Goal: Transaction & Acquisition: Download file/media

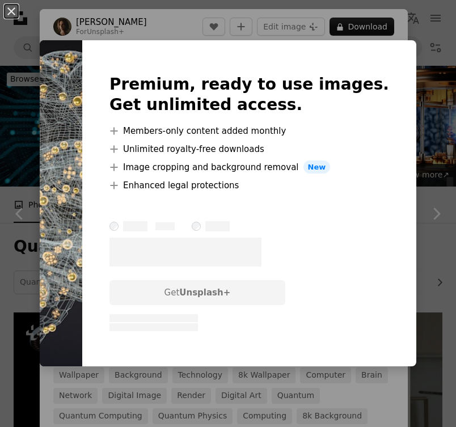
scroll to position [1889, 0]
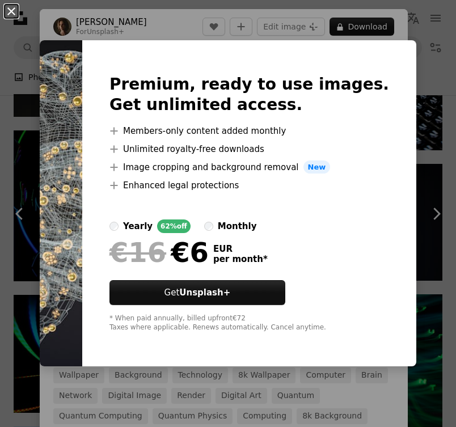
click at [7, 11] on button "An X shape" at bounding box center [12, 12] width 14 height 14
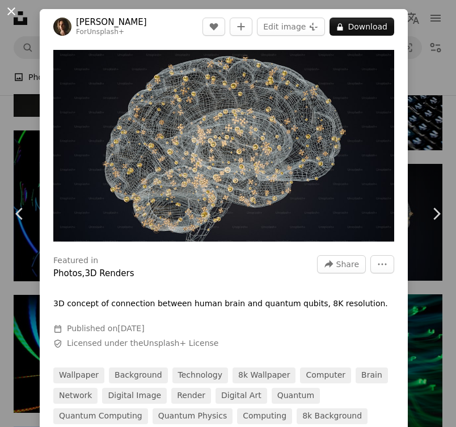
click at [6, 11] on button "An X shape" at bounding box center [12, 12] width 14 height 14
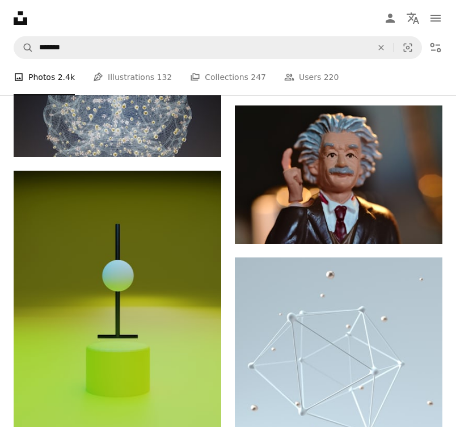
scroll to position [5037, 0]
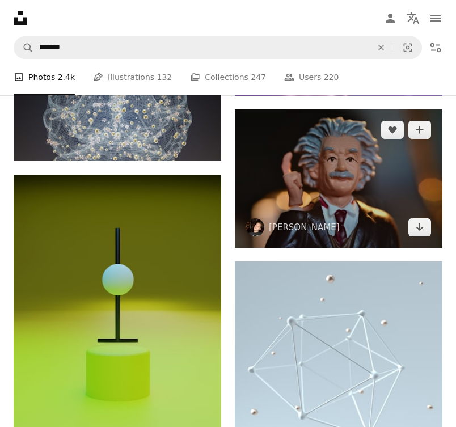
click at [332, 185] on img at bounding box center [339, 178] width 208 height 138
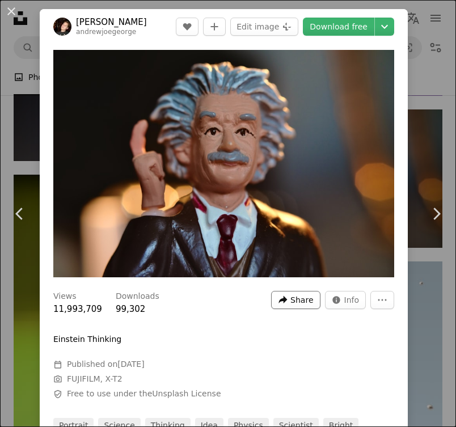
click at [308, 298] on span "Share" at bounding box center [301, 299] width 23 height 17
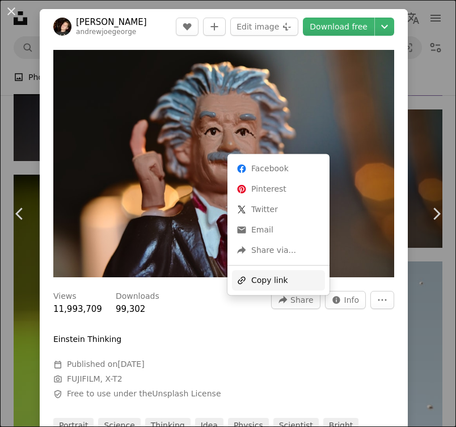
click at [284, 277] on div "A URL sharing icon (chains) Copy link" at bounding box center [278, 280] width 93 height 20
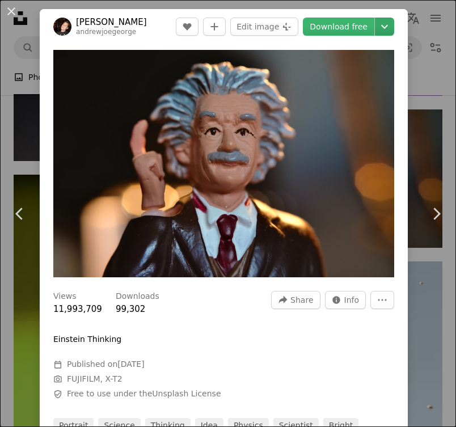
click at [391, 23] on icon "Chevron down" at bounding box center [384, 27] width 18 height 14
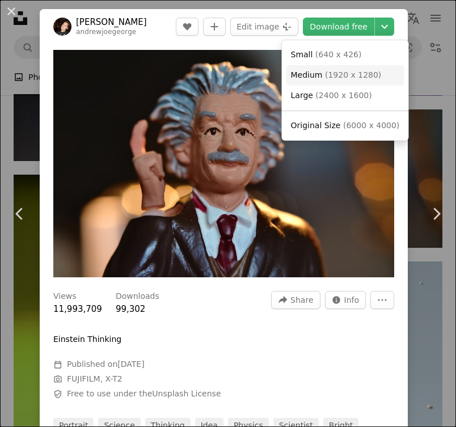
click at [333, 77] on span "( 1920 x 1280 )" at bounding box center [353, 74] width 56 height 9
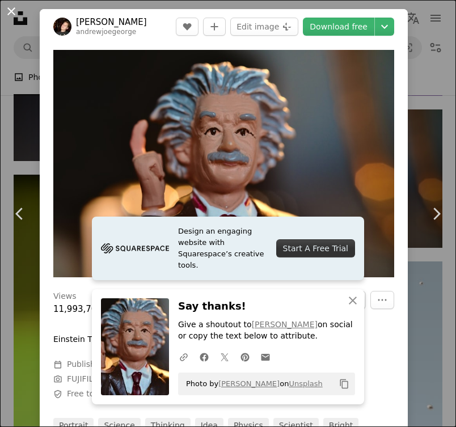
click at [10, 14] on button "An X shape" at bounding box center [12, 12] width 14 height 14
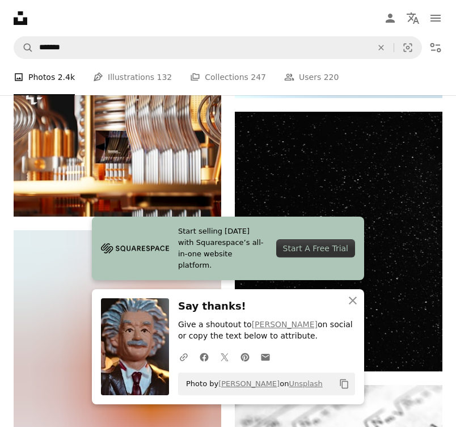
scroll to position [5422, 0]
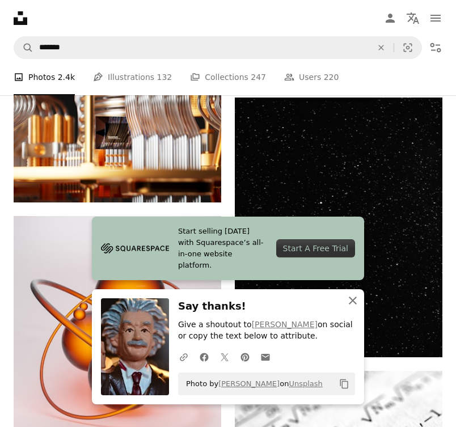
click at [352, 297] on icon "An X shape" at bounding box center [353, 301] width 14 height 14
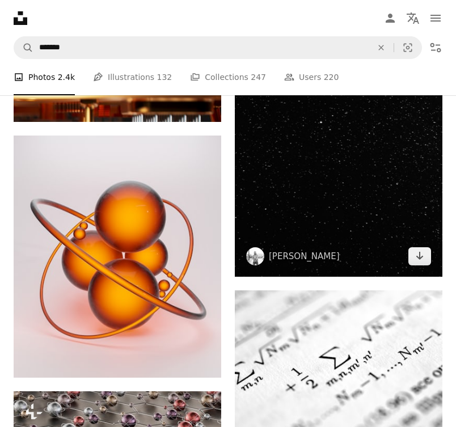
scroll to position [5506, 0]
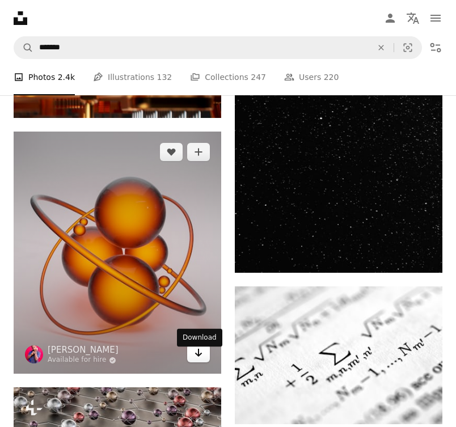
click at [198, 362] on link "Arrow pointing down" at bounding box center [198, 353] width 23 height 18
